Goal: Task Accomplishment & Management: Use online tool/utility

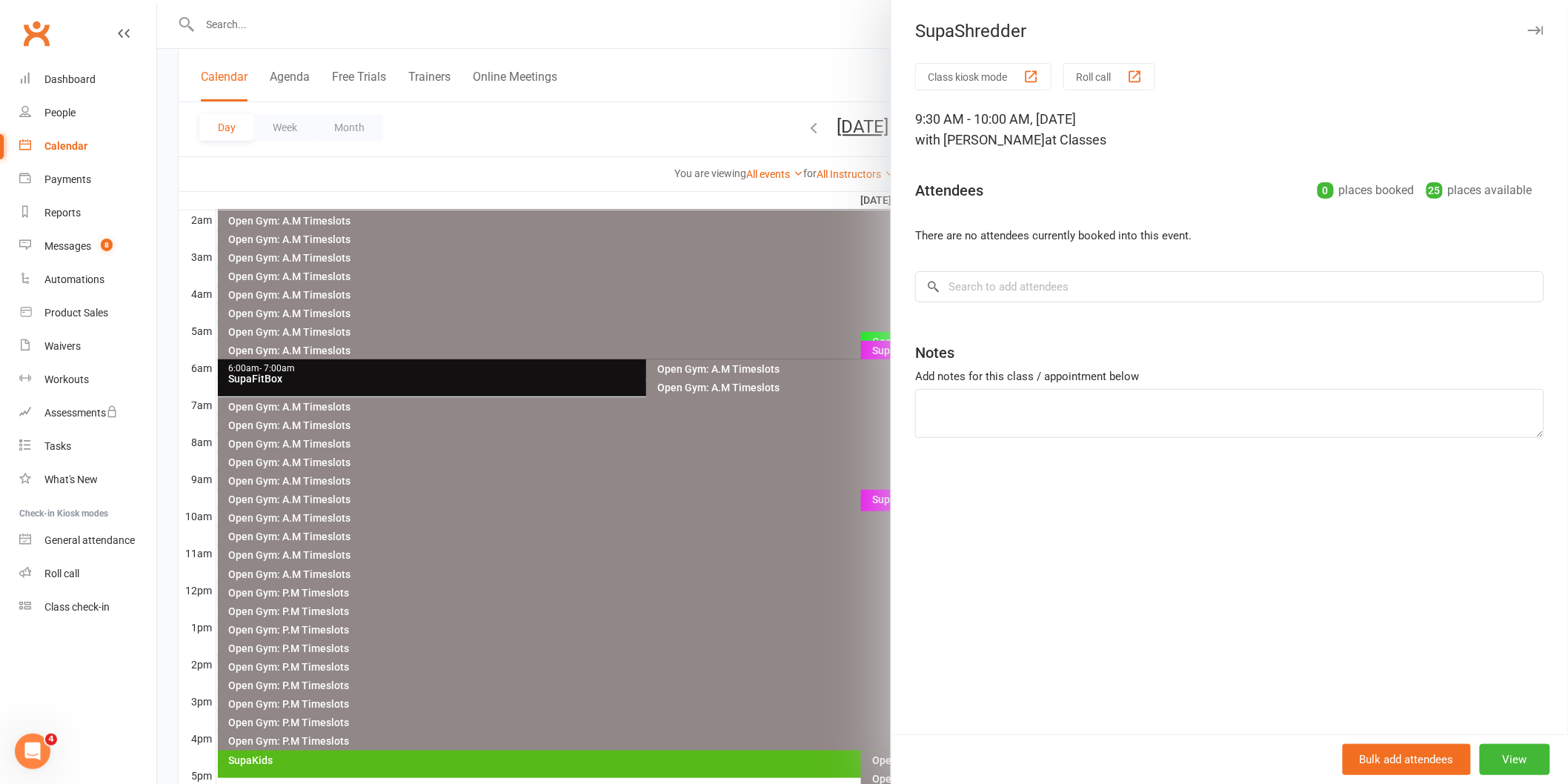
scroll to position [164, 0]
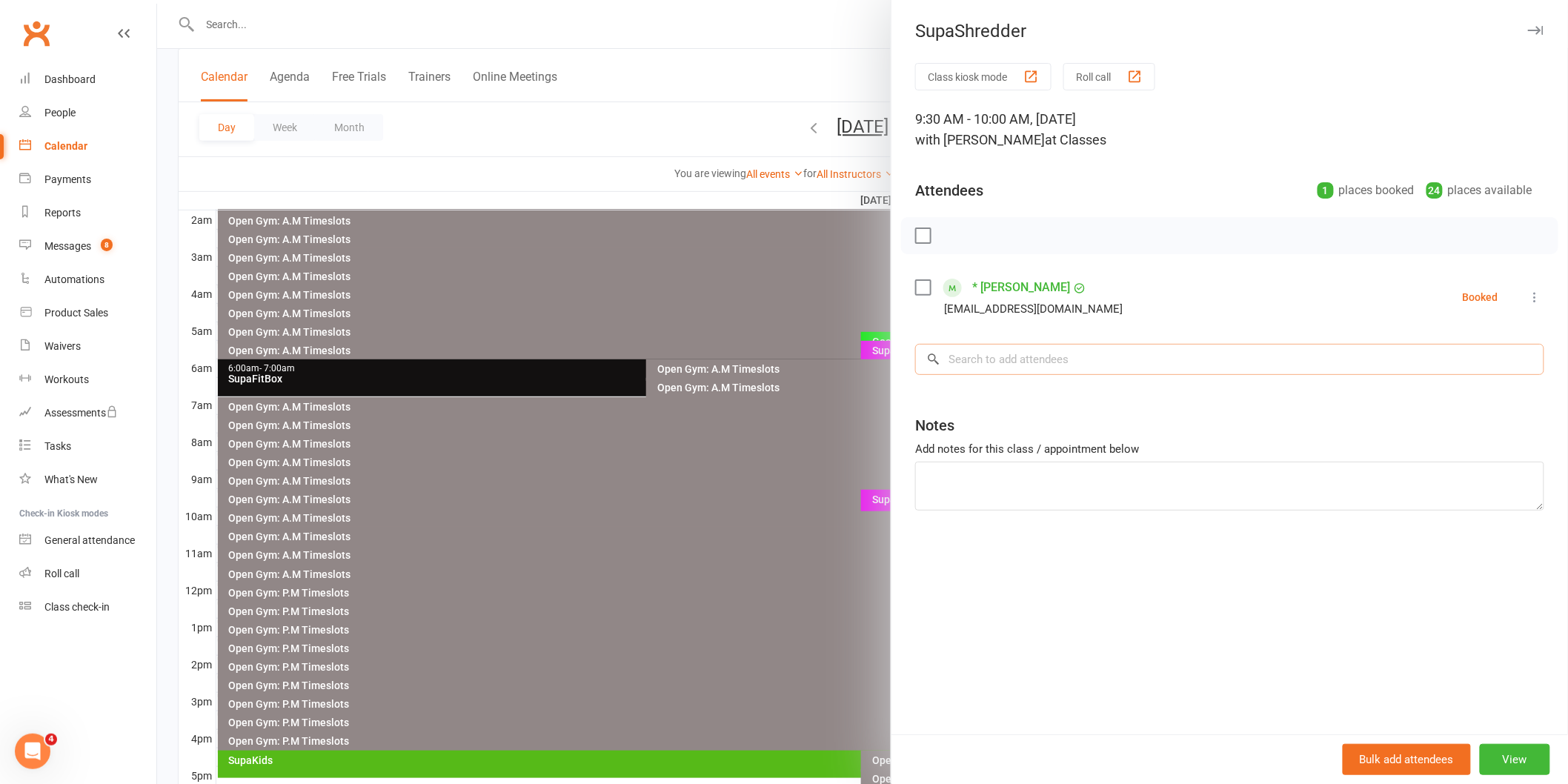
click at [952, 367] on input "search" at bounding box center [1230, 359] width 629 height 31
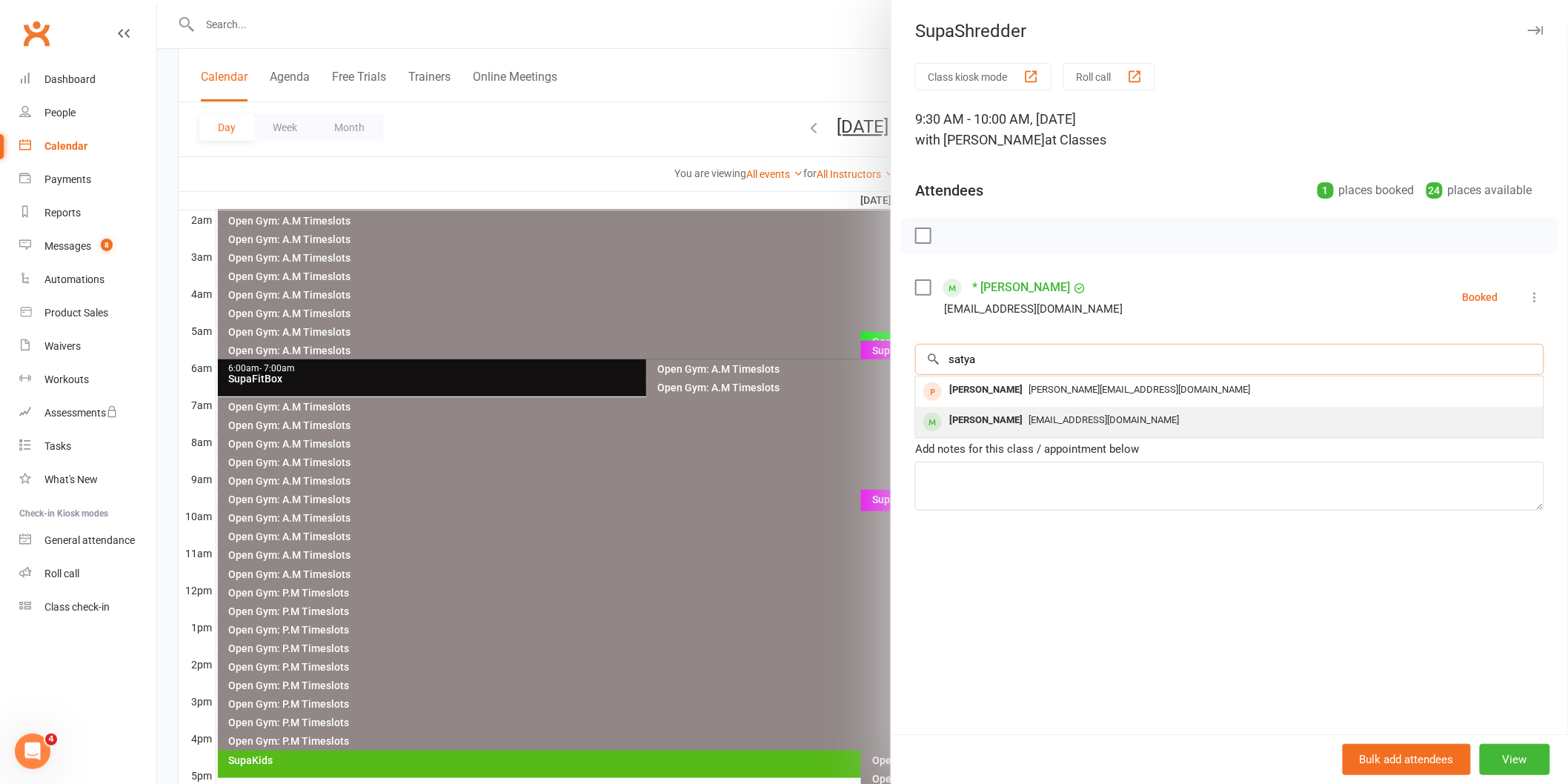
type input "satya"
click at [981, 420] on div "[PERSON_NAME]" at bounding box center [986, 420] width 85 height 21
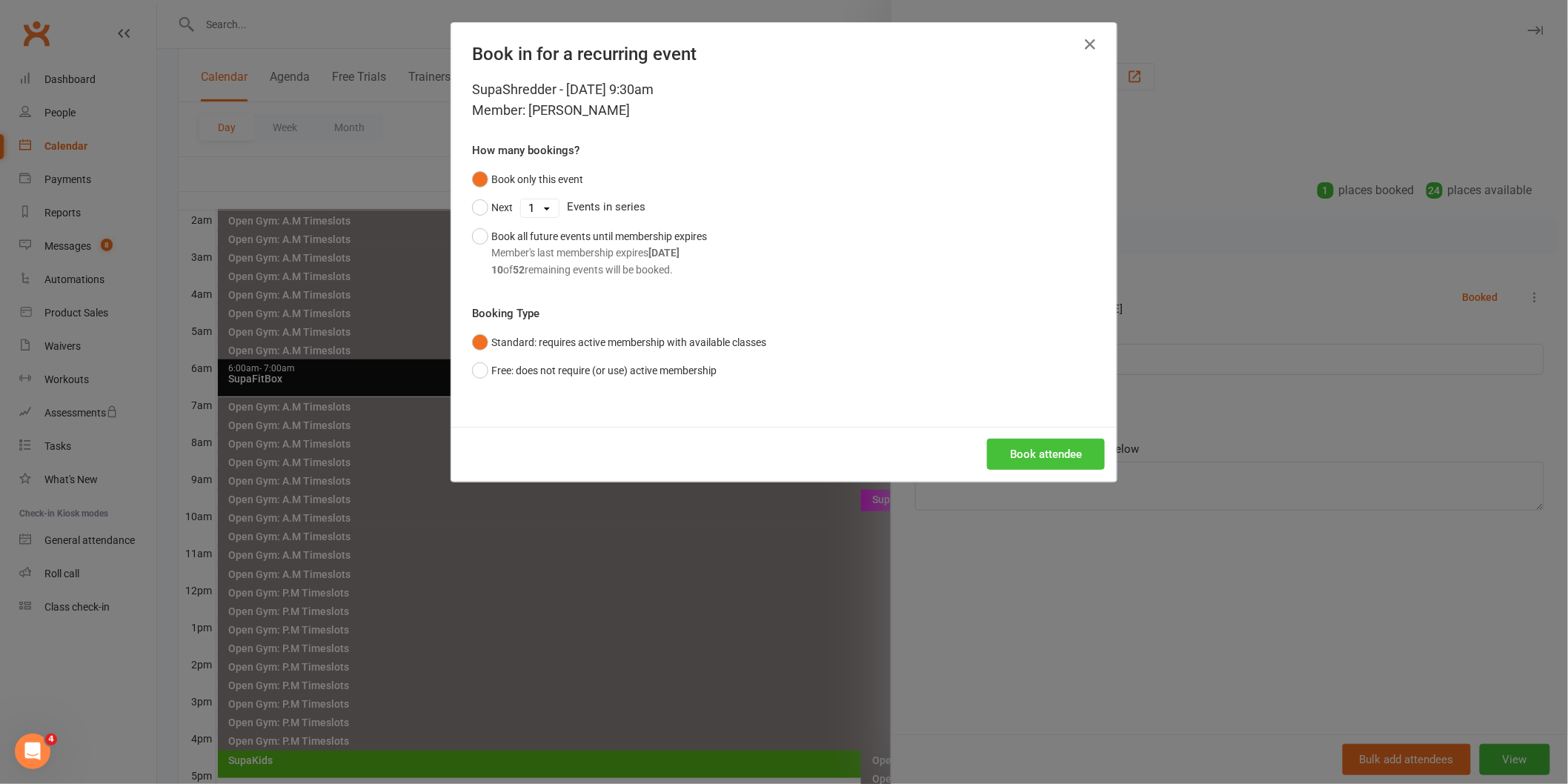
click at [1012, 447] on button "Book attendee" at bounding box center [1046, 454] width 118 height 31
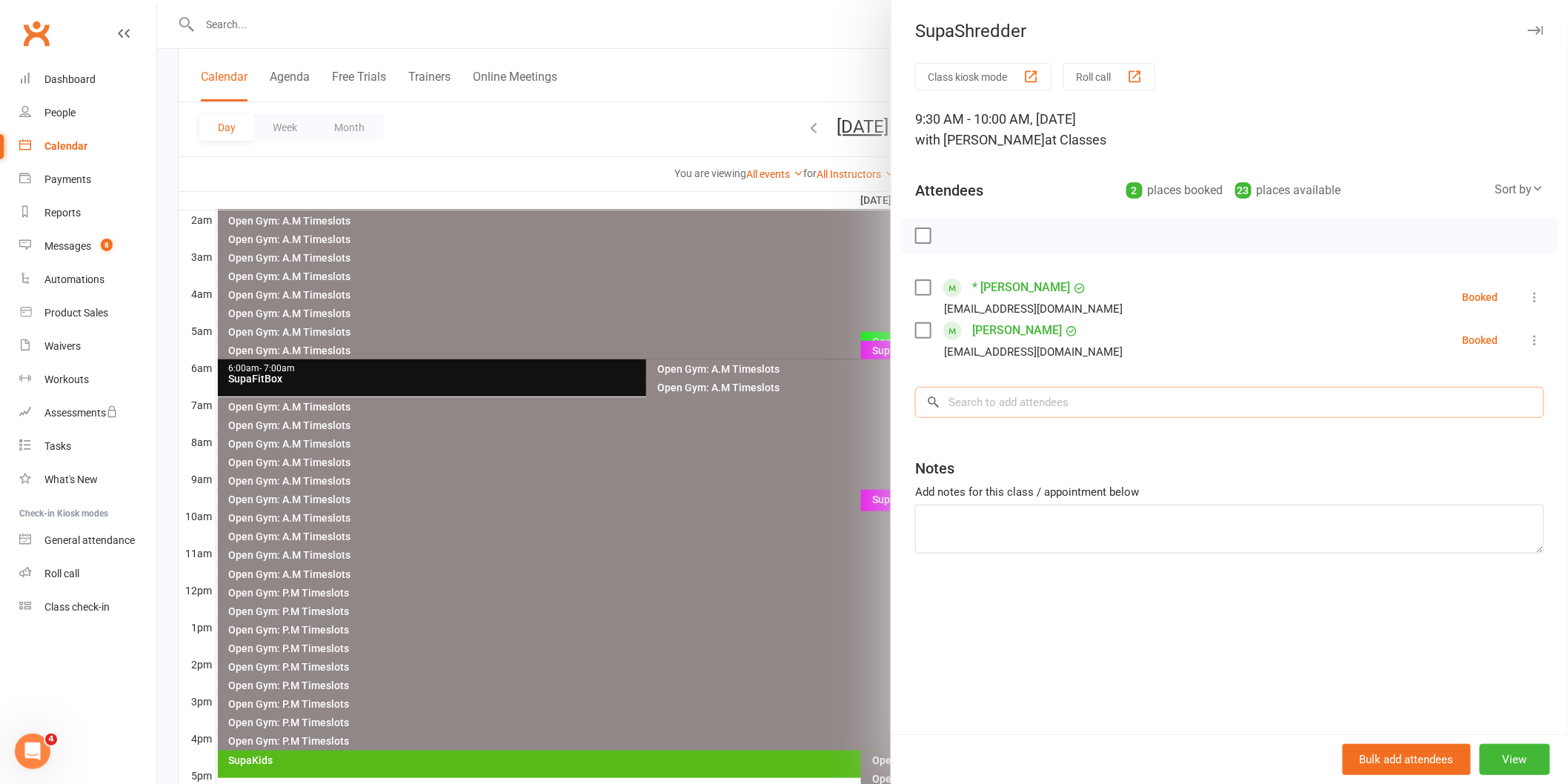
click at [1034, 402] on input "search" at bounding box center [1230, 403] width 629 height 31
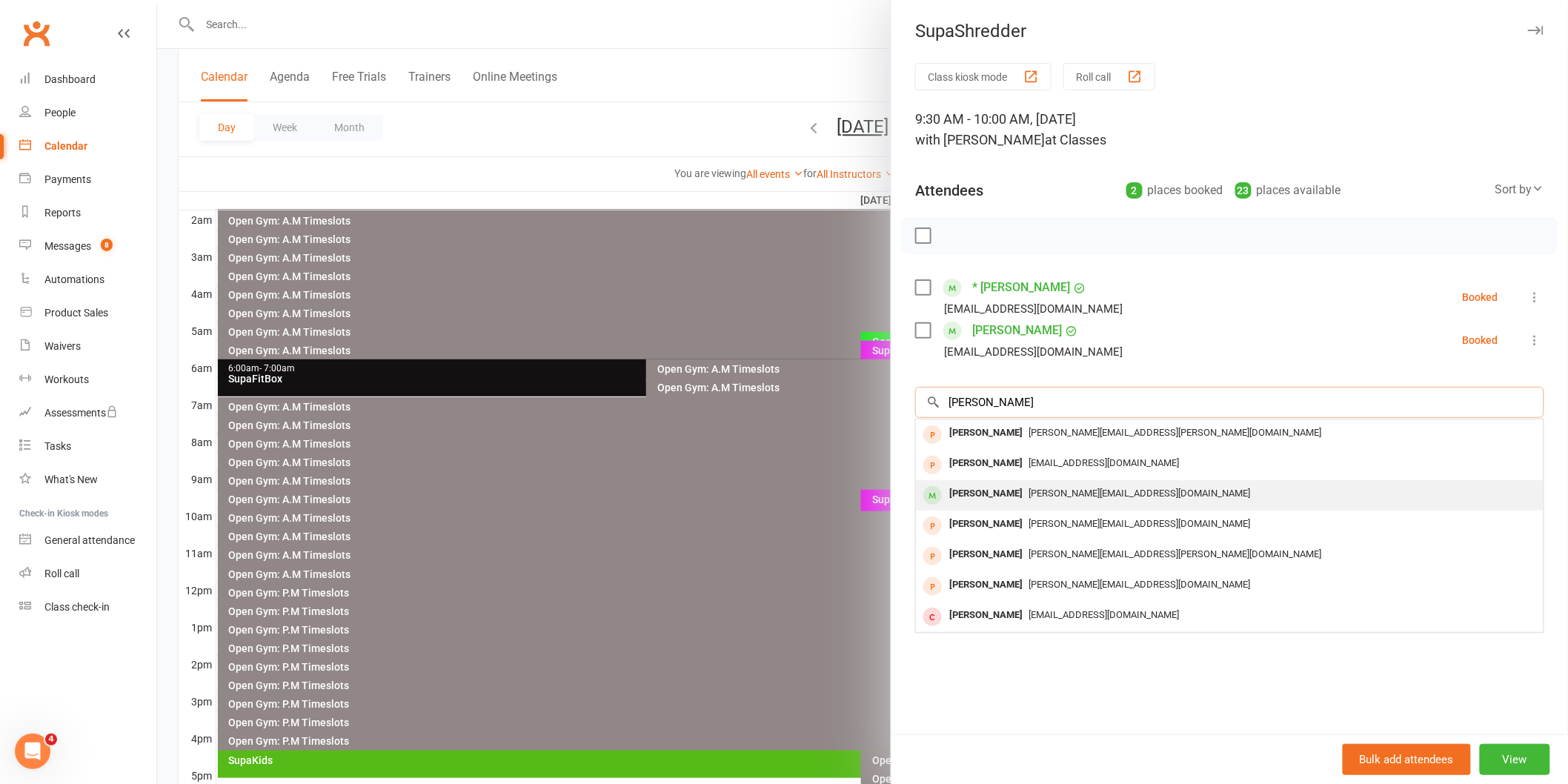
type input "[PERSON_NAME]"
click at [1050, 504] on div "[PERSON_NAME][EMAIL_ADDRESS][DOMAIN_NAME]" at bounding box center [1230, 494] width 616 height 21
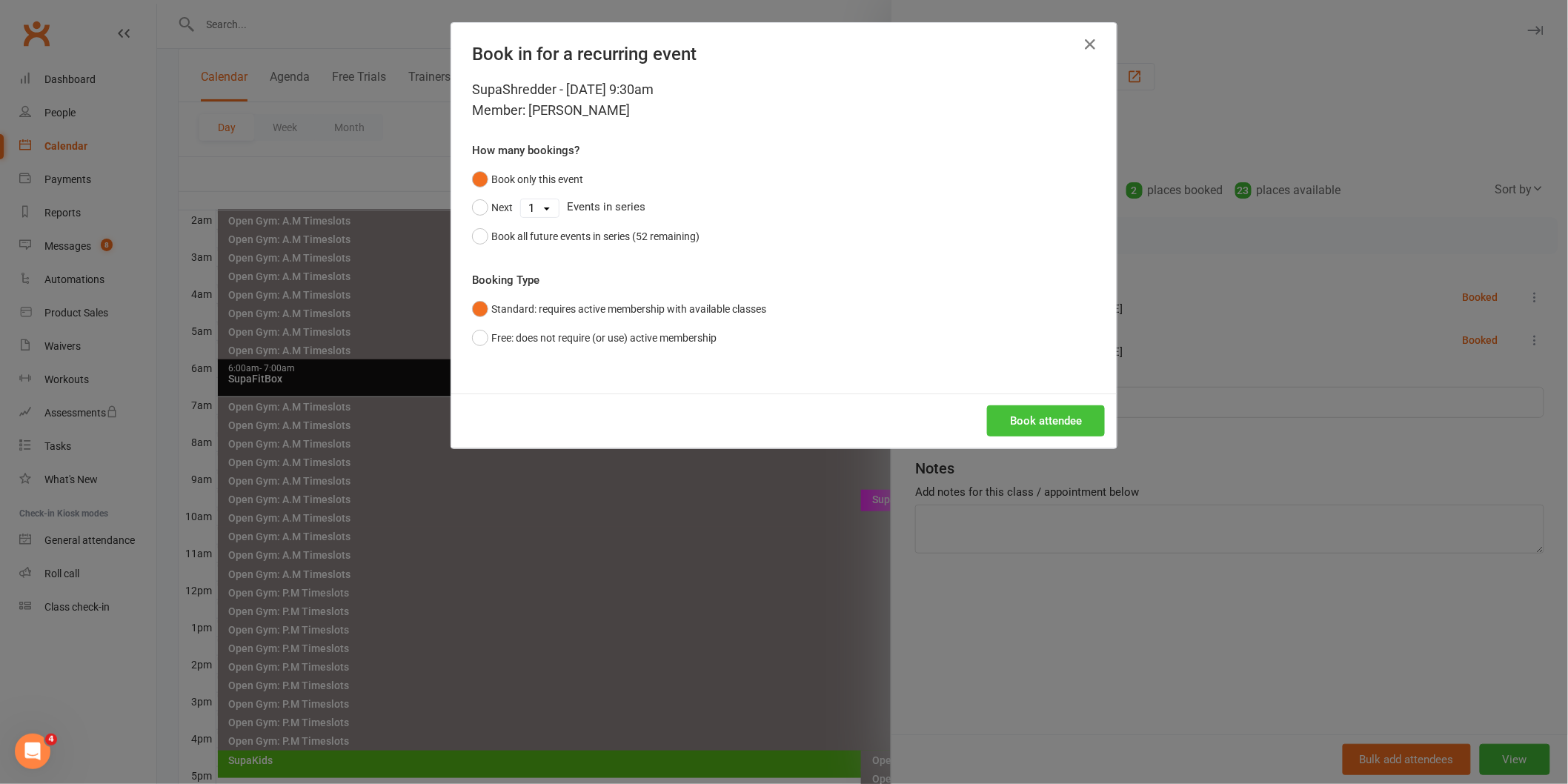
click at [1012, 405] on button "Book attendee" at bounding box center [1046, 420] width 118 height 31
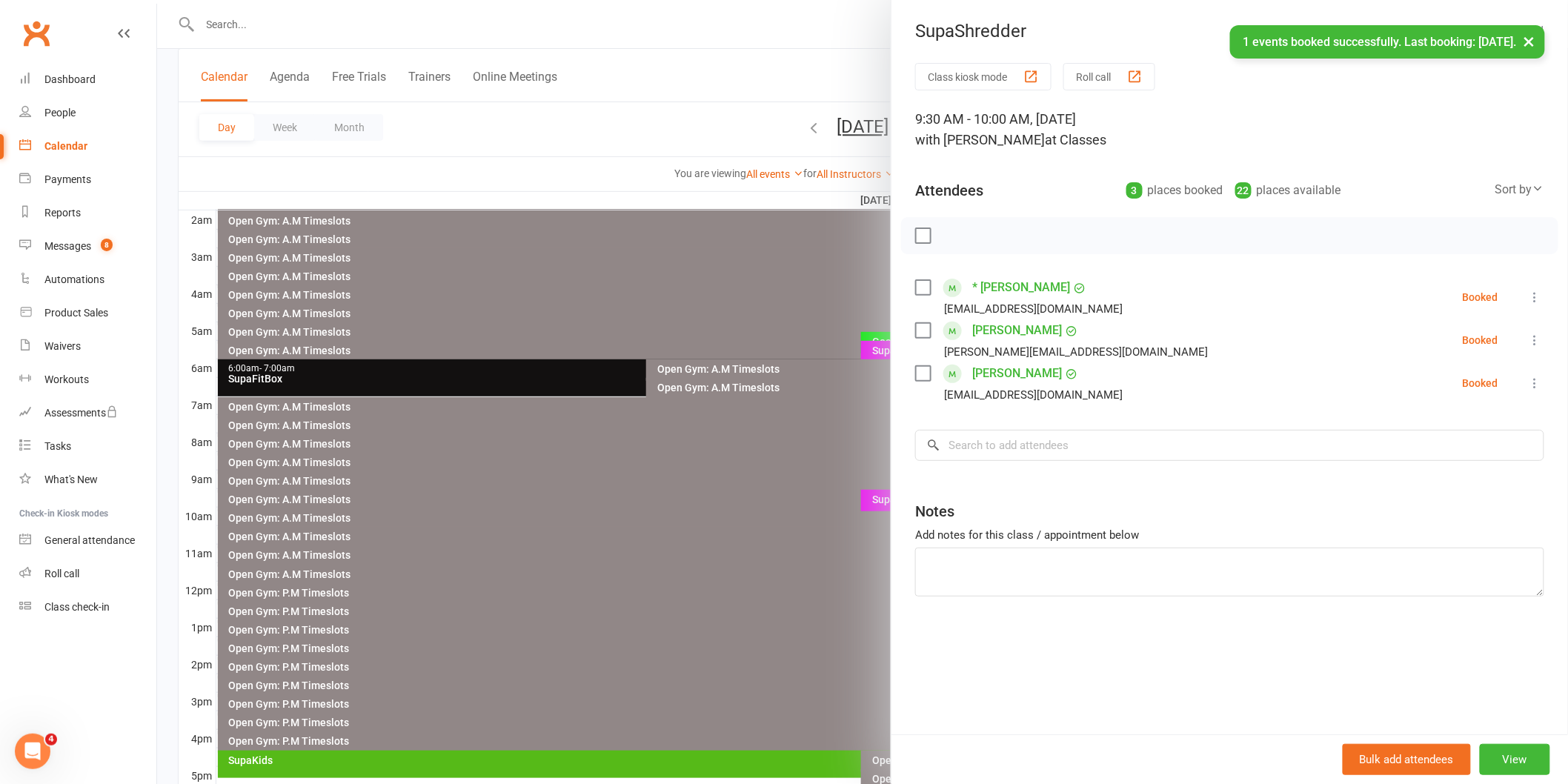
click at [1019, 425] on div "Class kiosk mode Roll call 9:30 AM - 10:00 AM, [DATE] with [PERSON_NAME] at Cla…" at bounding box center [1230, 399] width 677 height 672
click at [1002, 446] on input "search" at bounding box center [1230, 445] width 629 height 31
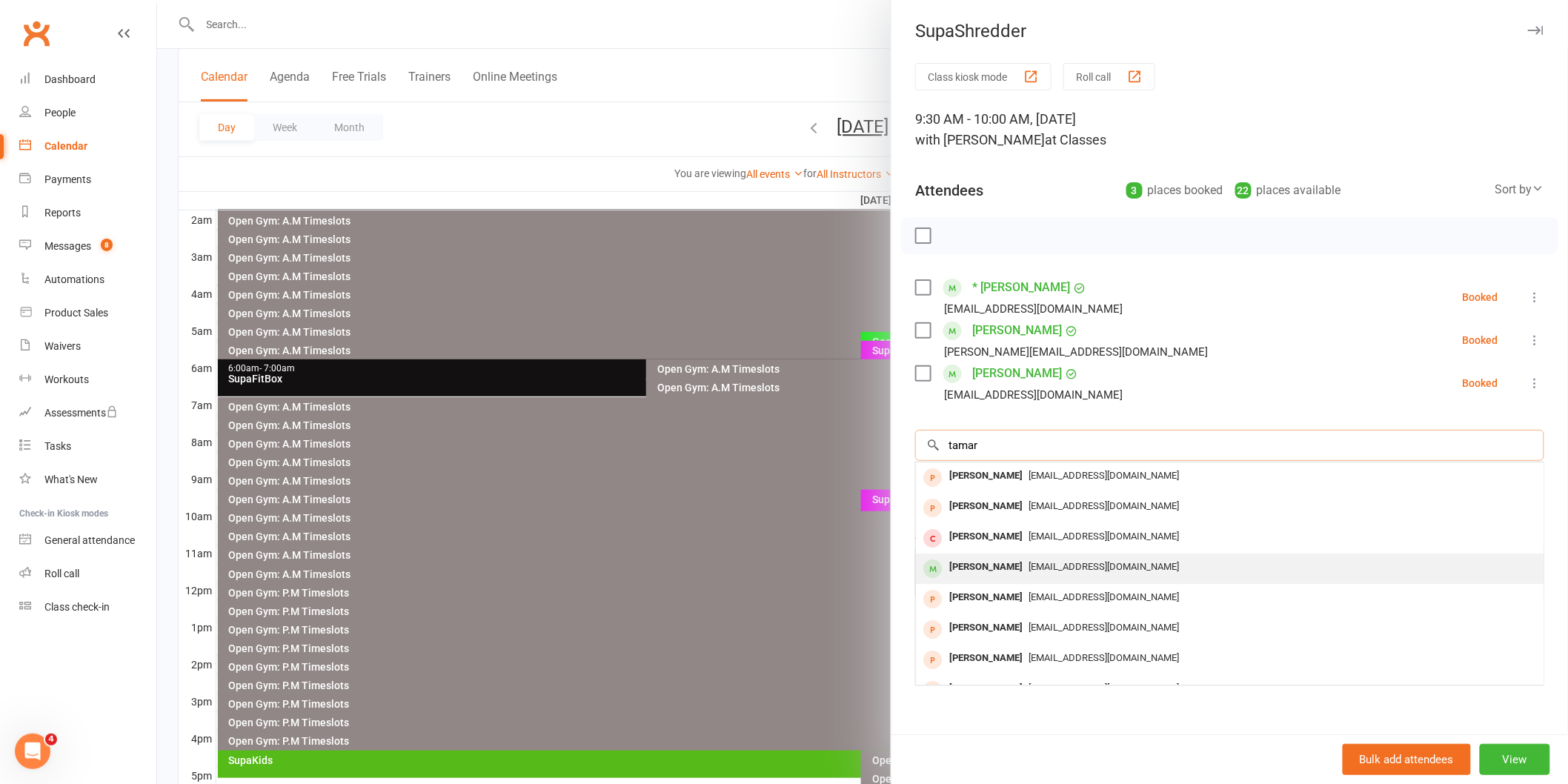
type input "tamar"
click at [1093, 567] on span "[EMAIL_ADDRESS][DOMAIN_NAME]" at bounding box center [1104, 567] width 150 height 11
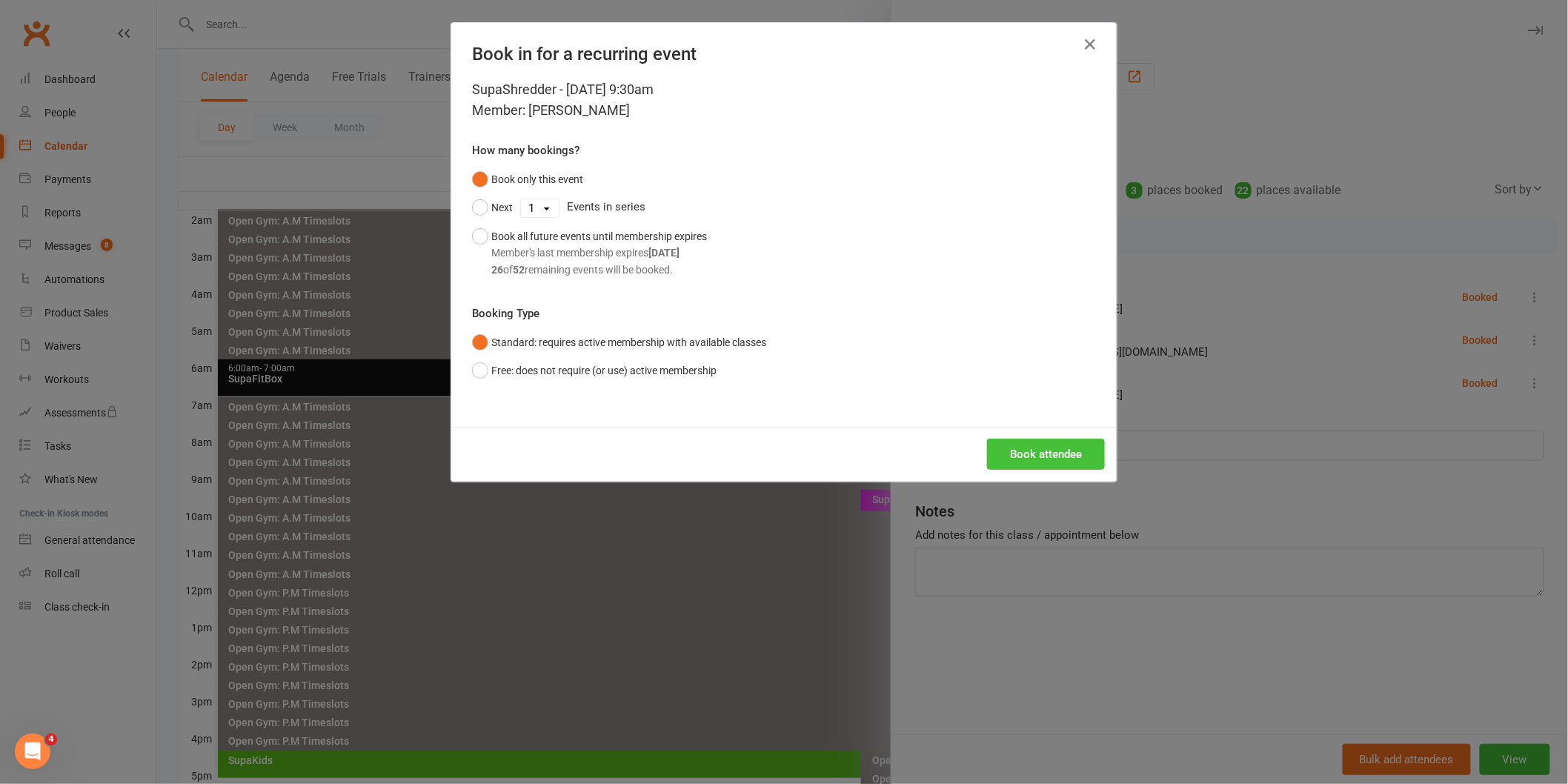
click at [1017, 461] on button "Book attendee" at bounding box center [1046, 454] width 118 height 31
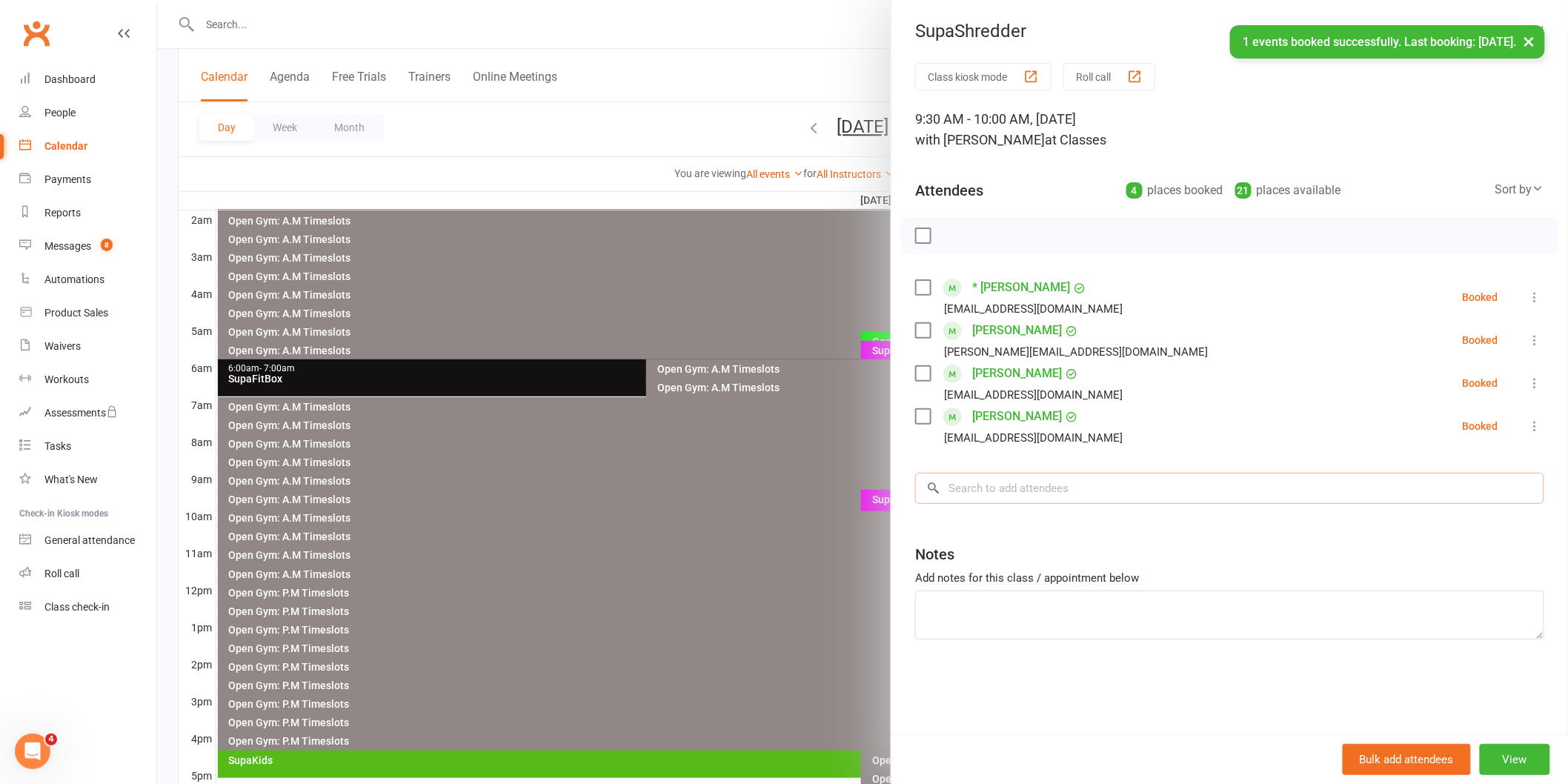
click at [999, 495] on input "search" at bounding box center [1230, 488] width 629 height 31
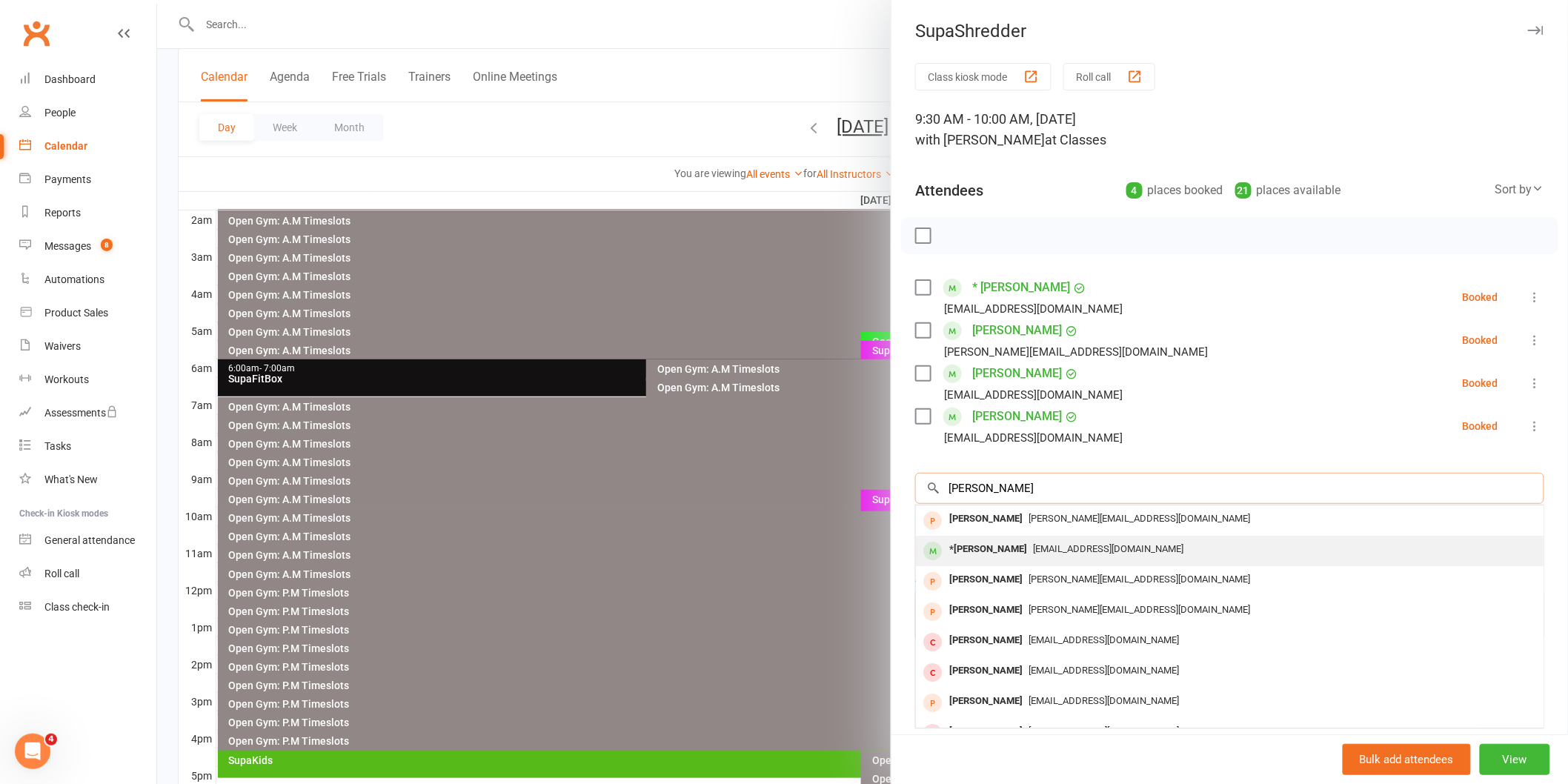
type input "[PERSON_NAME]"
click at [1025, 542] on div "[EMAIL_ADDRESS][DOMAIN_NAME]" at bounding box center [1230, 549] width 616 height 21
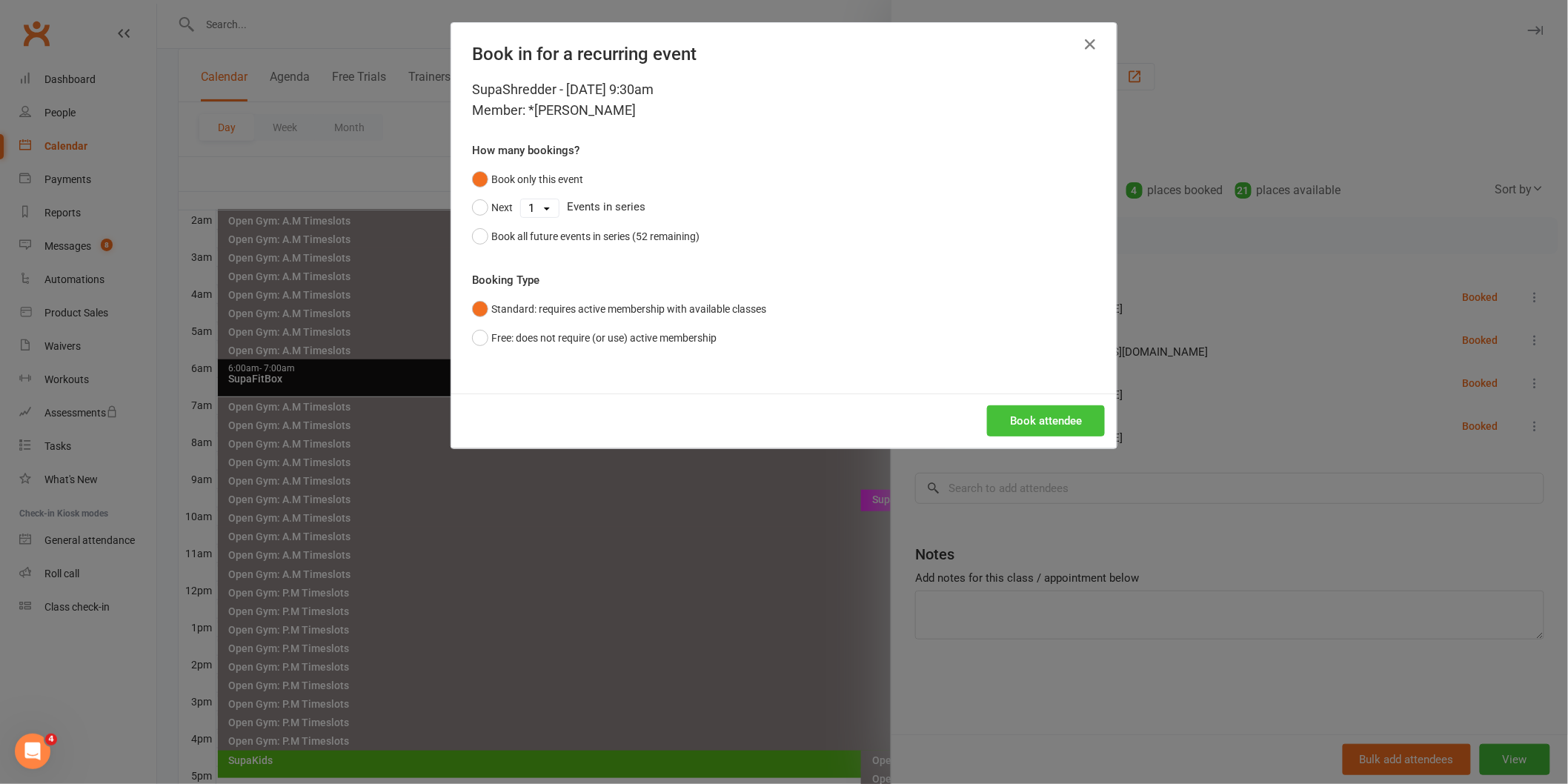
click at [1005, 407] on button "Book attendee" at bounding box center [1046, 420] width 118 height 31
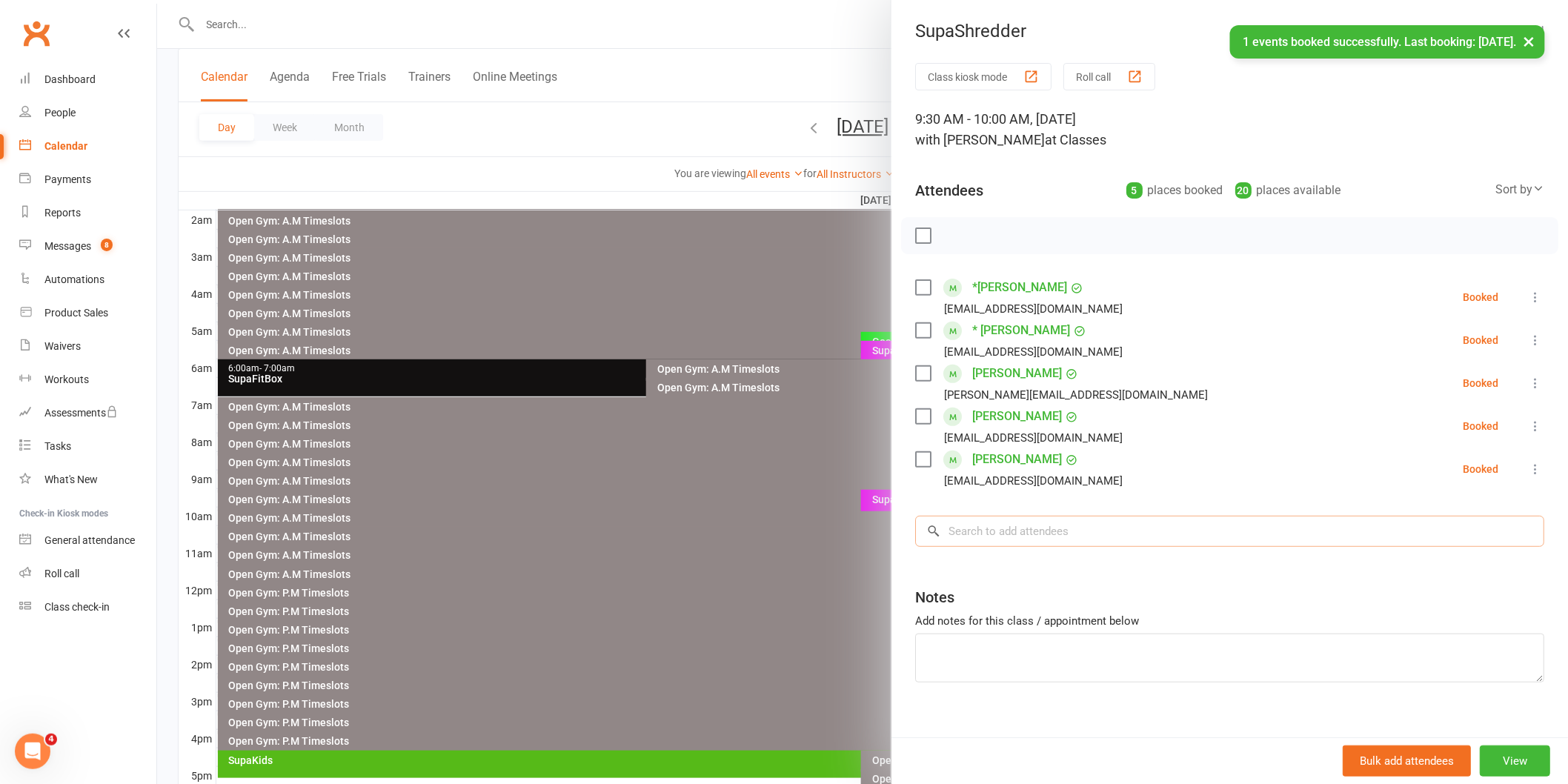
click at [999, 530] on input "search" at bounding box center [1230, 531] width 629 height 31
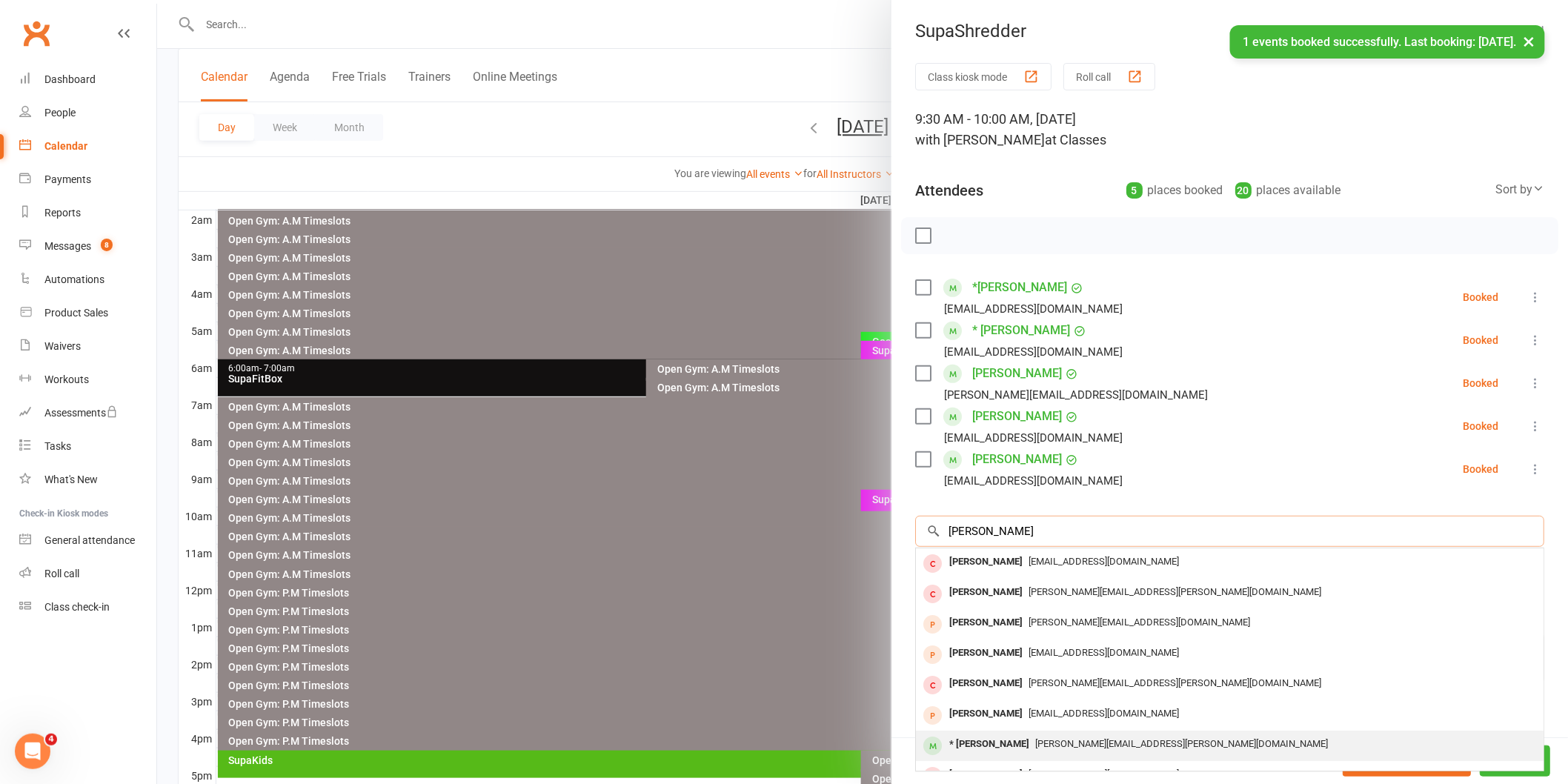
type input "[PERSON_NAME]"
click at [1080, 739] on span "[PERSON_NAME][EMAIL_ADDRESS][PERSON_NAME][DOMAIN_NAME]" at bounding box center [1182, 744] width 293 height 11
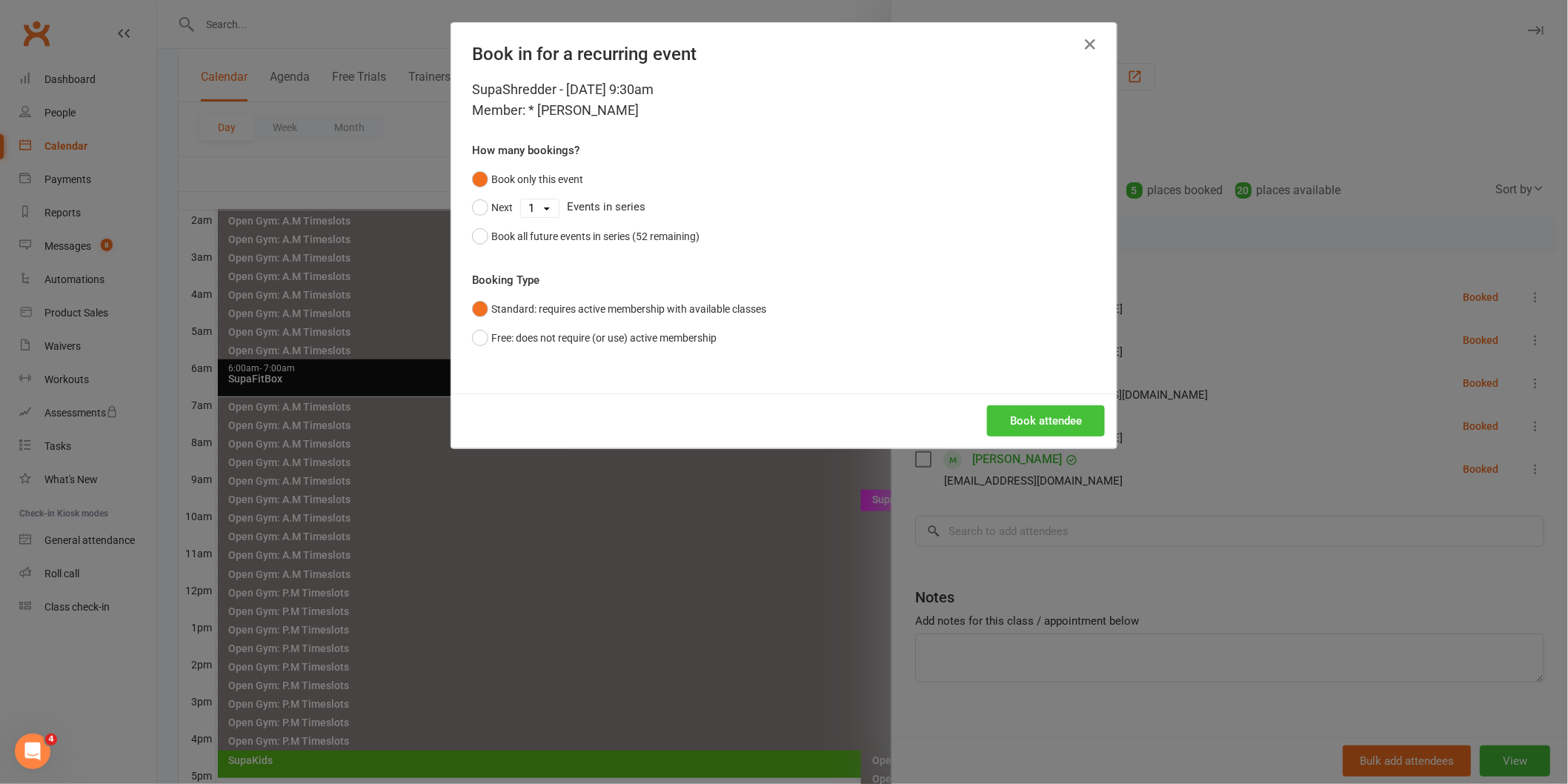
click at [1056, 419] on button "Book attendee" at bounding box center [1046, 420] width 118 height 31
